Goal: Check status: Check status

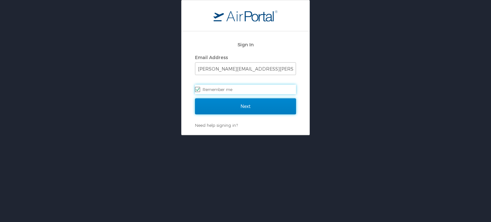
click at [231, 107] on input "Next" at bounding box center [245, 106] width 101 height 16
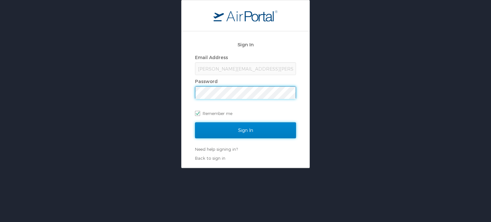
click at [231, 126] on input "Sign In" at bounding box center [245, 130] width 101 height 16
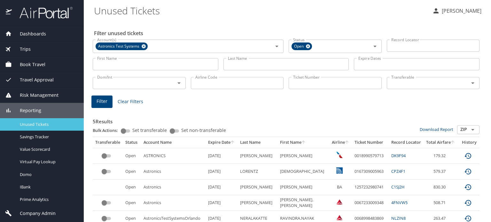
click at [34, 122] on span "Unused Tickets" at bounding box center [48, 124] width 56 height 6
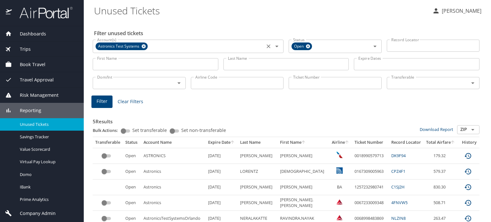
click at [144, 46] on icon at bounding box center [144, 46] width 4 height 4
click at [137, 63] on input "First Name" at bounding box center [156, 64] width 126 height 12
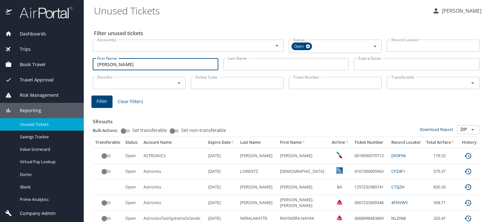
type input "seana"
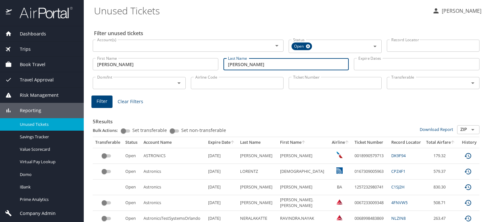
type input "cowley"
click at [98, 100] on span "Filter" at bounding box center [101, 101] width 11 height 8
